Goal: Information Seeking & Learning: Learn about a topic

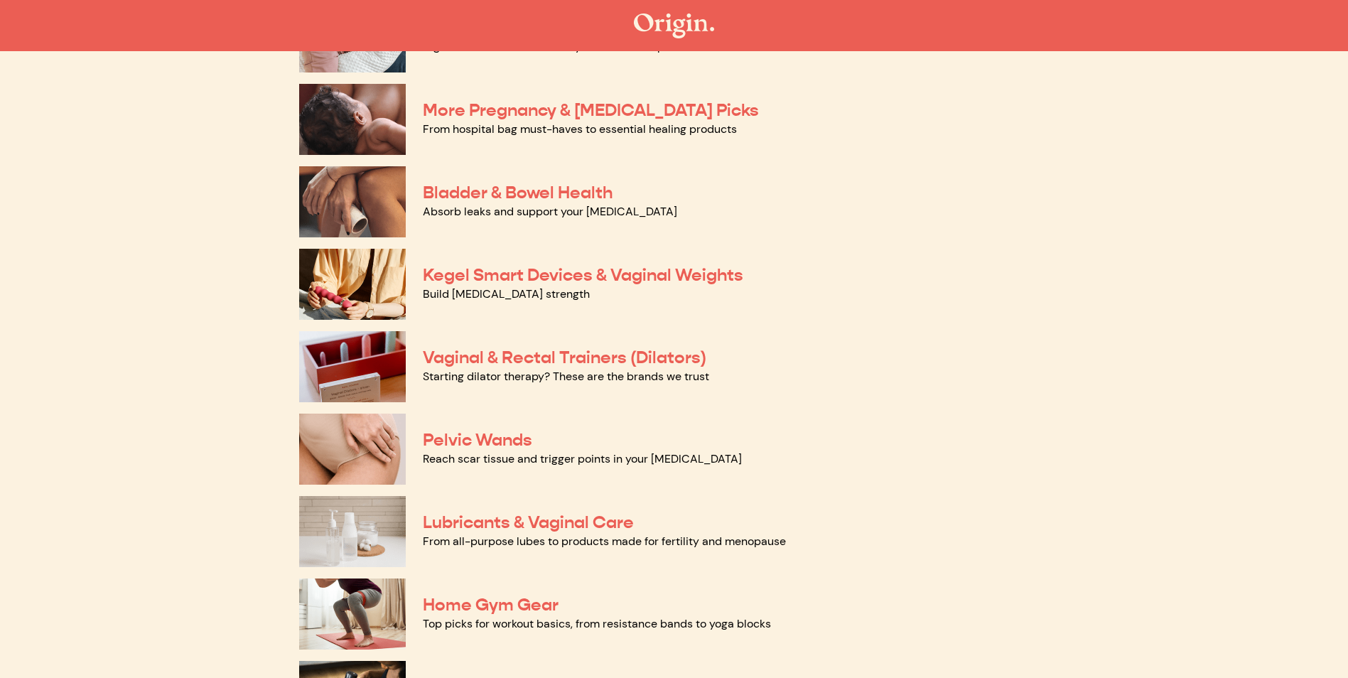
scroll to position [366, 0]
click at [449, 357] on link "Vaginal & Rectal Trainers (Dilators)" at bounding box center [565, 356] width 284 height 21
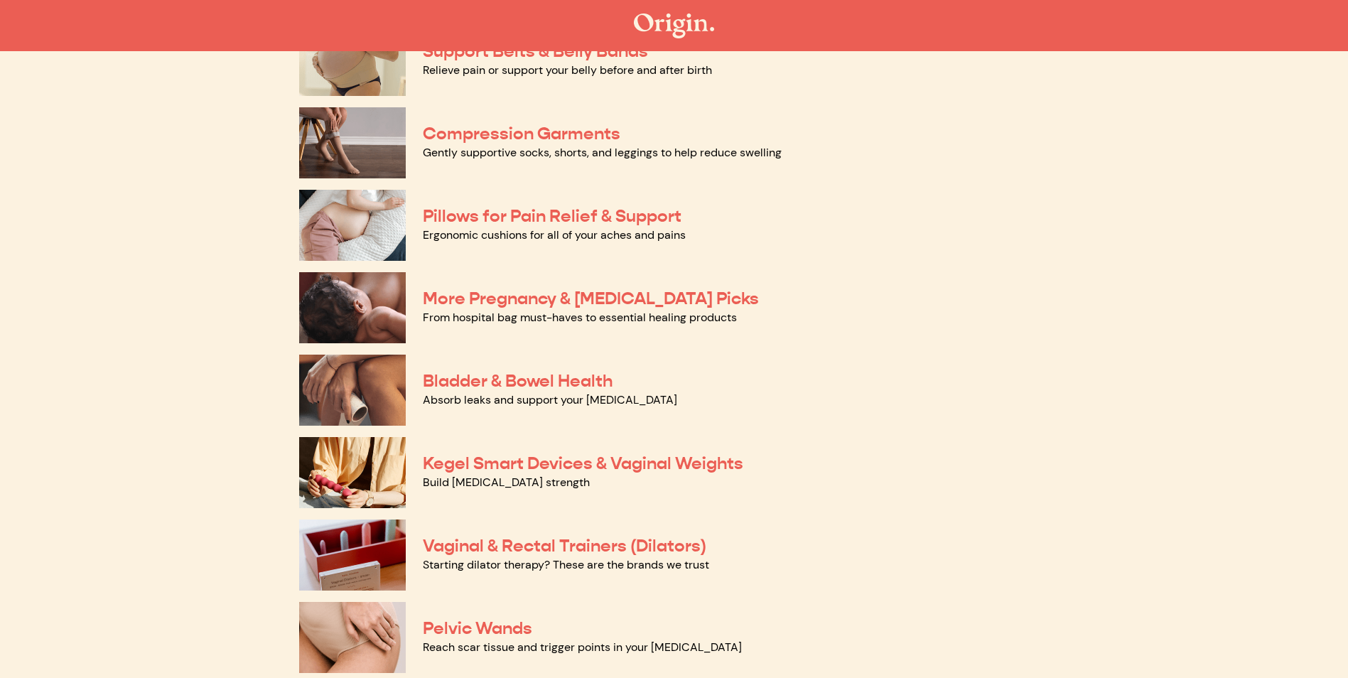
scroll to position [74, 0]
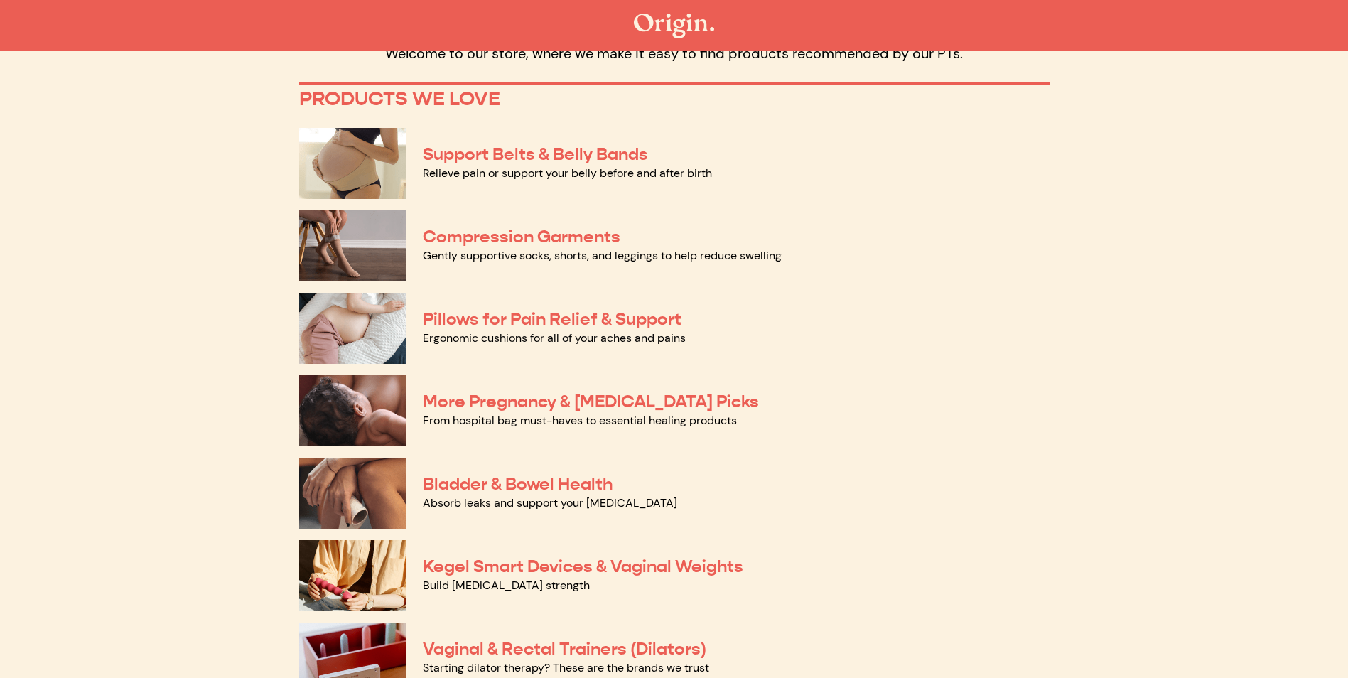
click at [365, 150] on img at bounding box center [352, 163] width 107 height 71
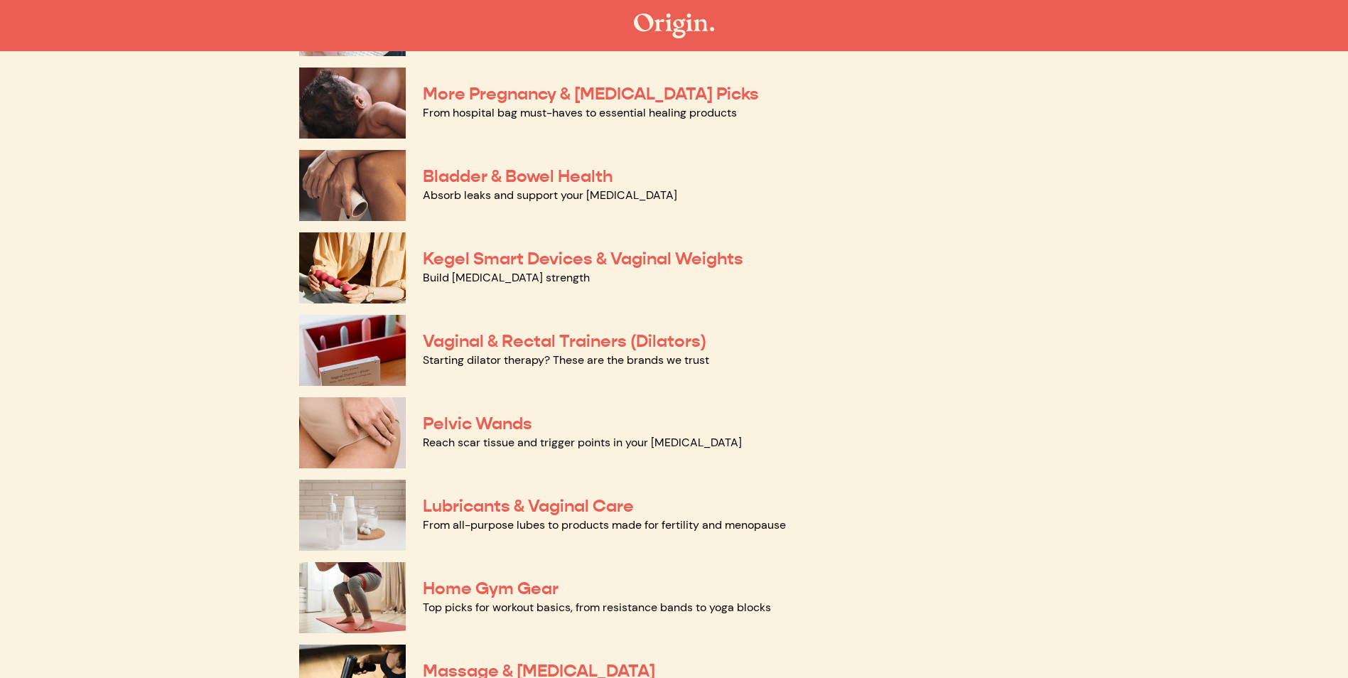
scroll to position [385, 0]
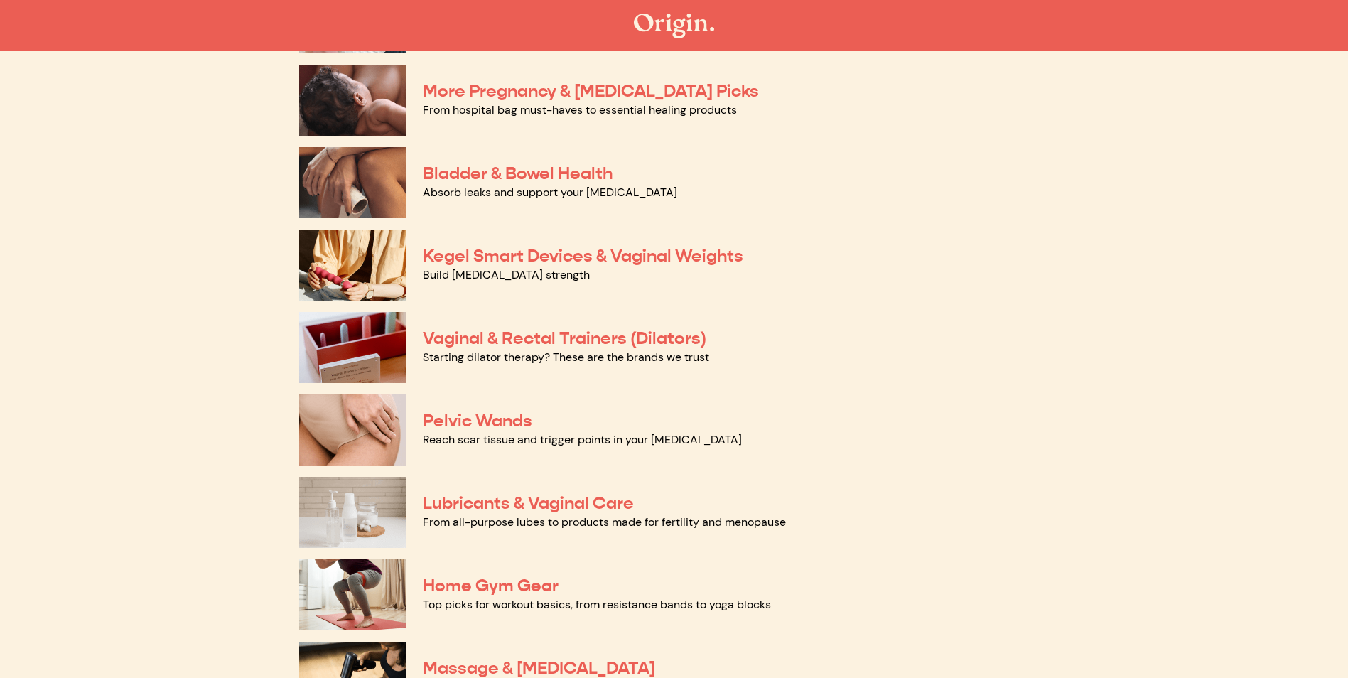
drag, startPoint x: 351, startPoint y: 412, endPoint x: 337, endPoint y: 434, distance: 25.6
click at [337, 434] on img at bounding box center [352, 430] width 107 height 71
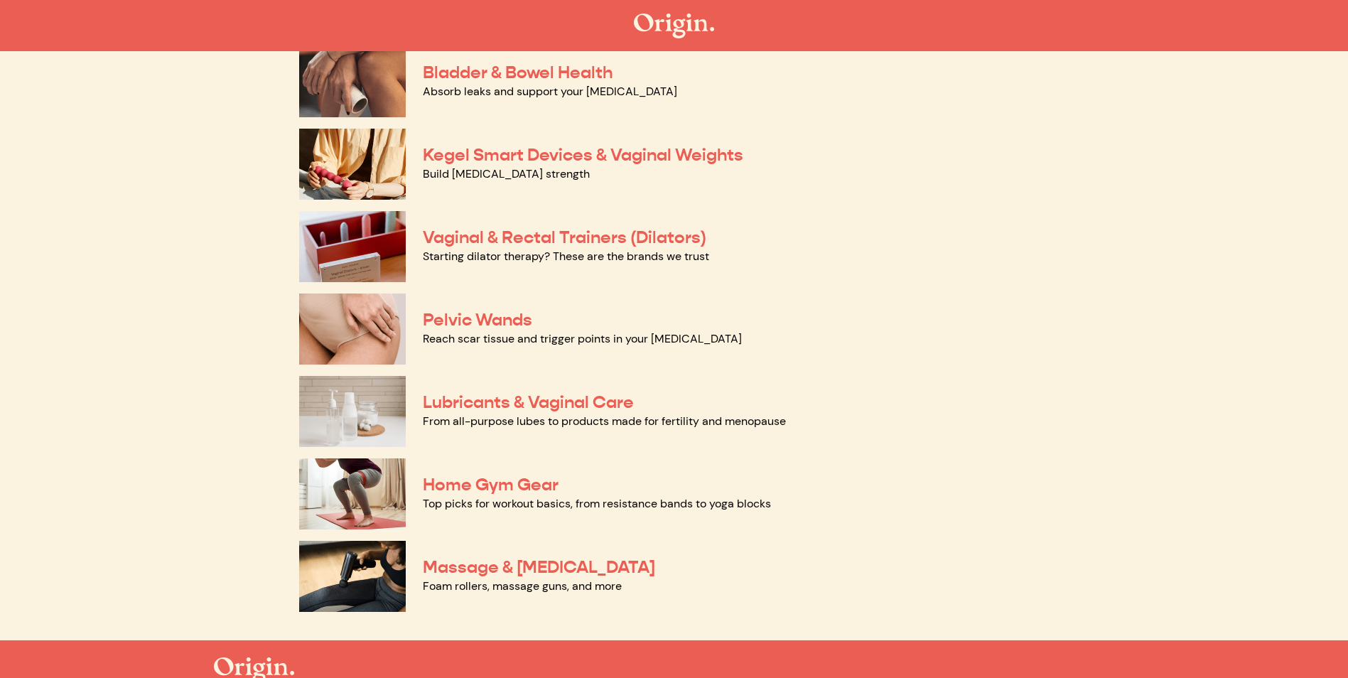
scroll to position [486, 0]
drag, startPoint x: 365, startPoint y: 554, endPoint x: 354, endPoint y: 564, distance: 15.6
click at [354, 564] on img at bounding box center [352, 575] width 107 height 71
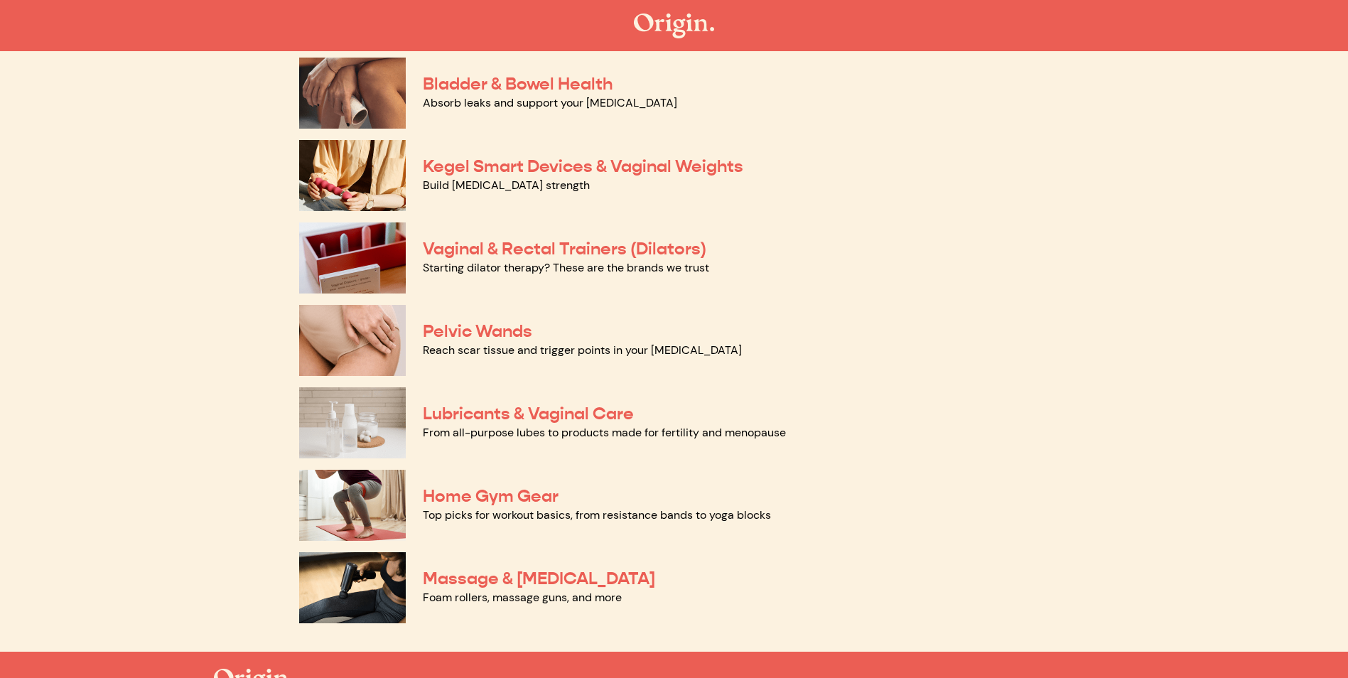
scroll to position [477, 0]
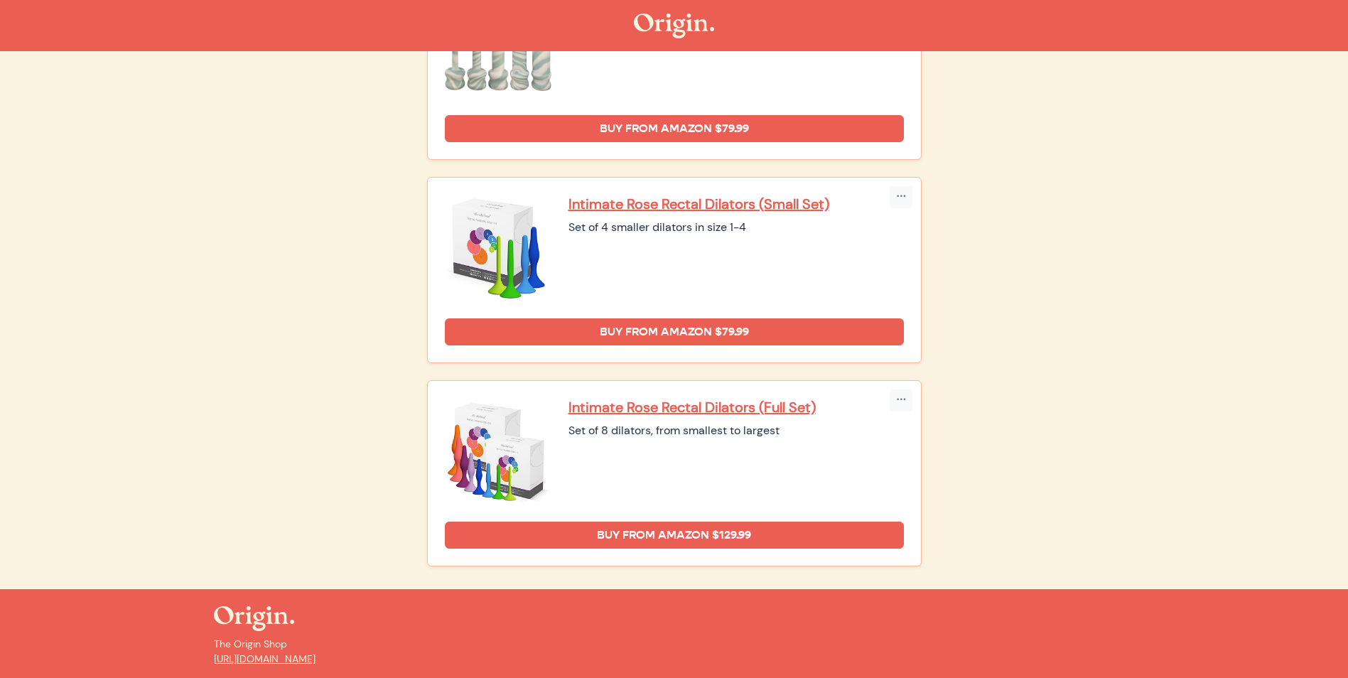
scroll to position [1729, 0]
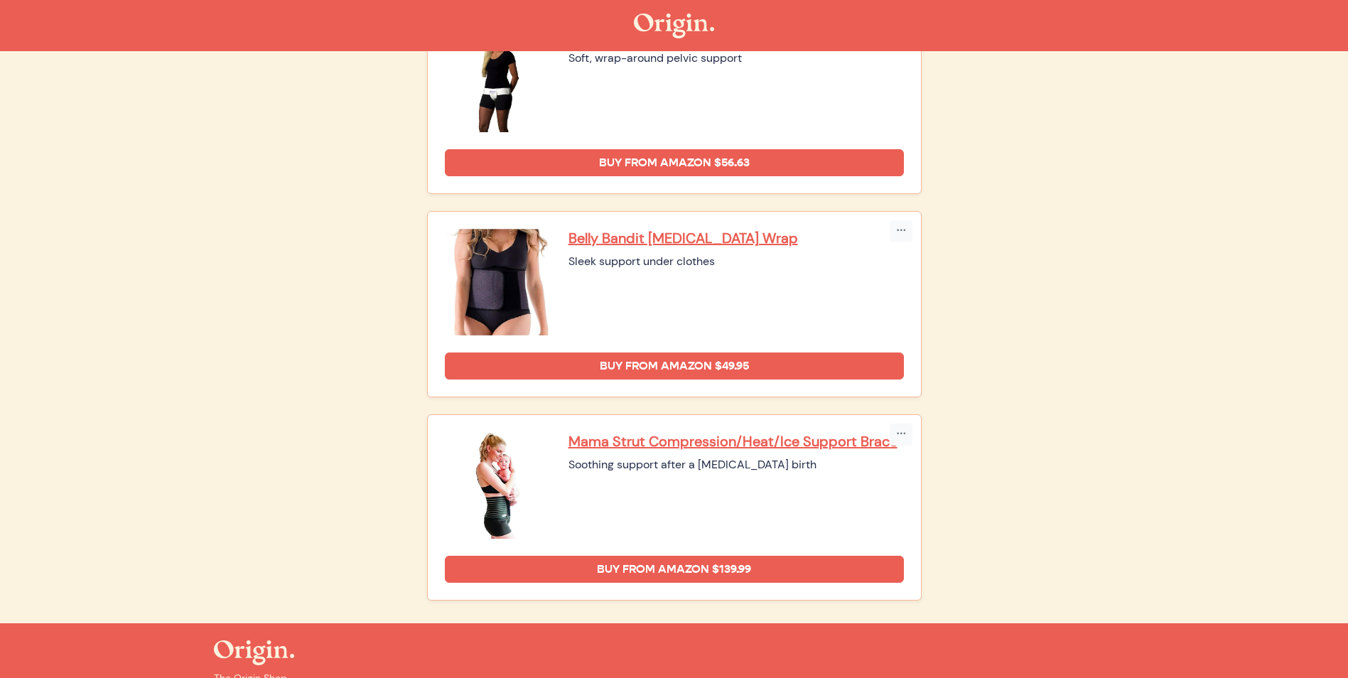
scroll to position [827, 0]
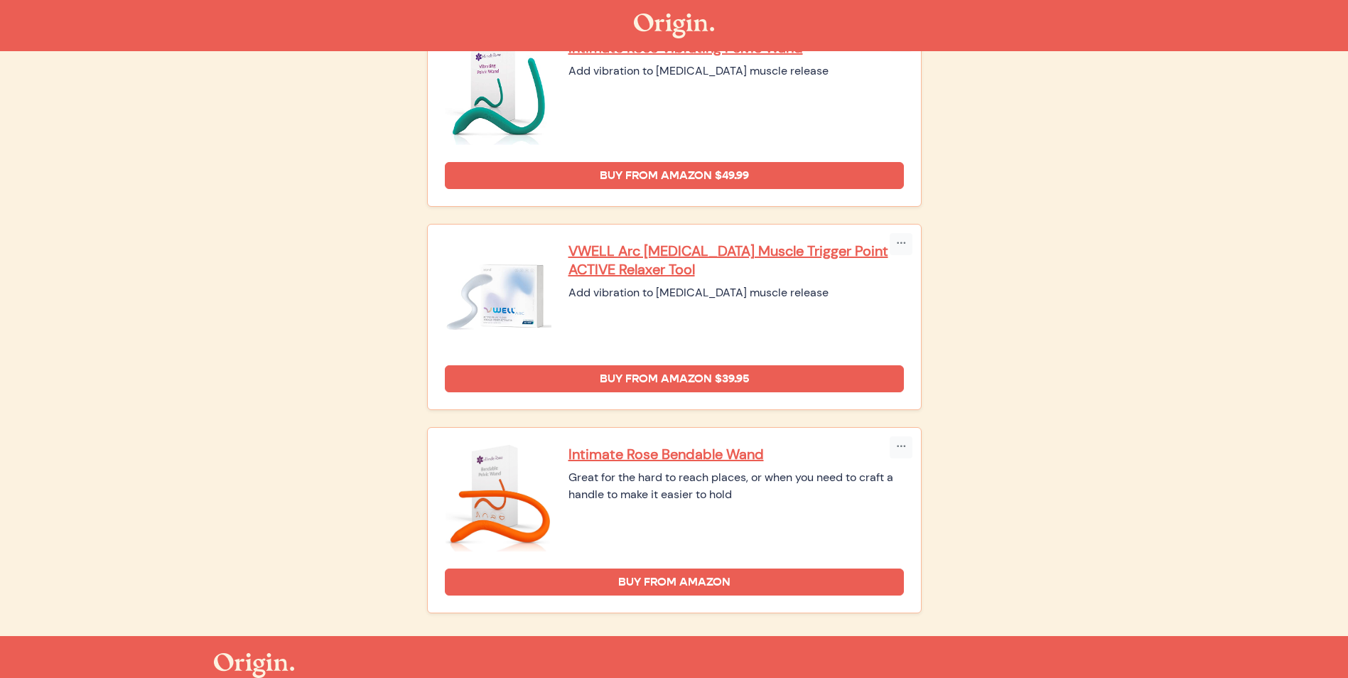
scroll to position [601, 0]
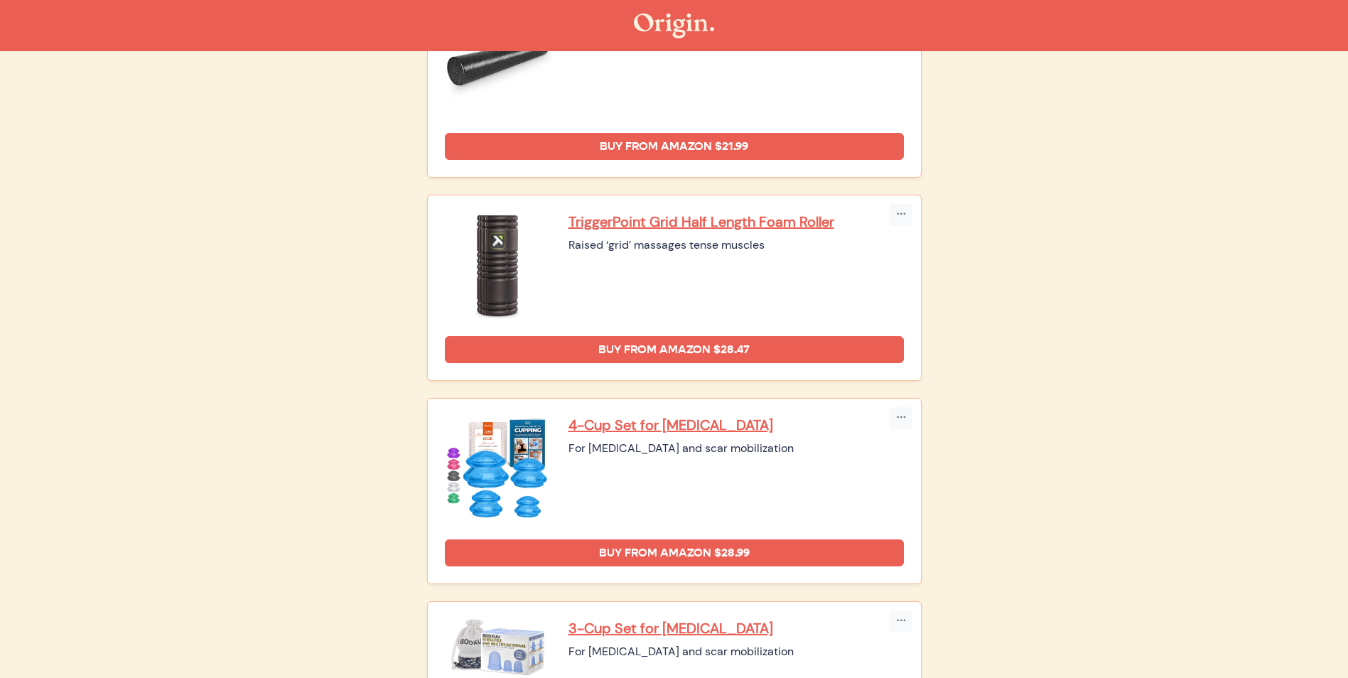
scroll to position [1268, 0]
